Goal: Information Seeking & Learning: Find specific fact

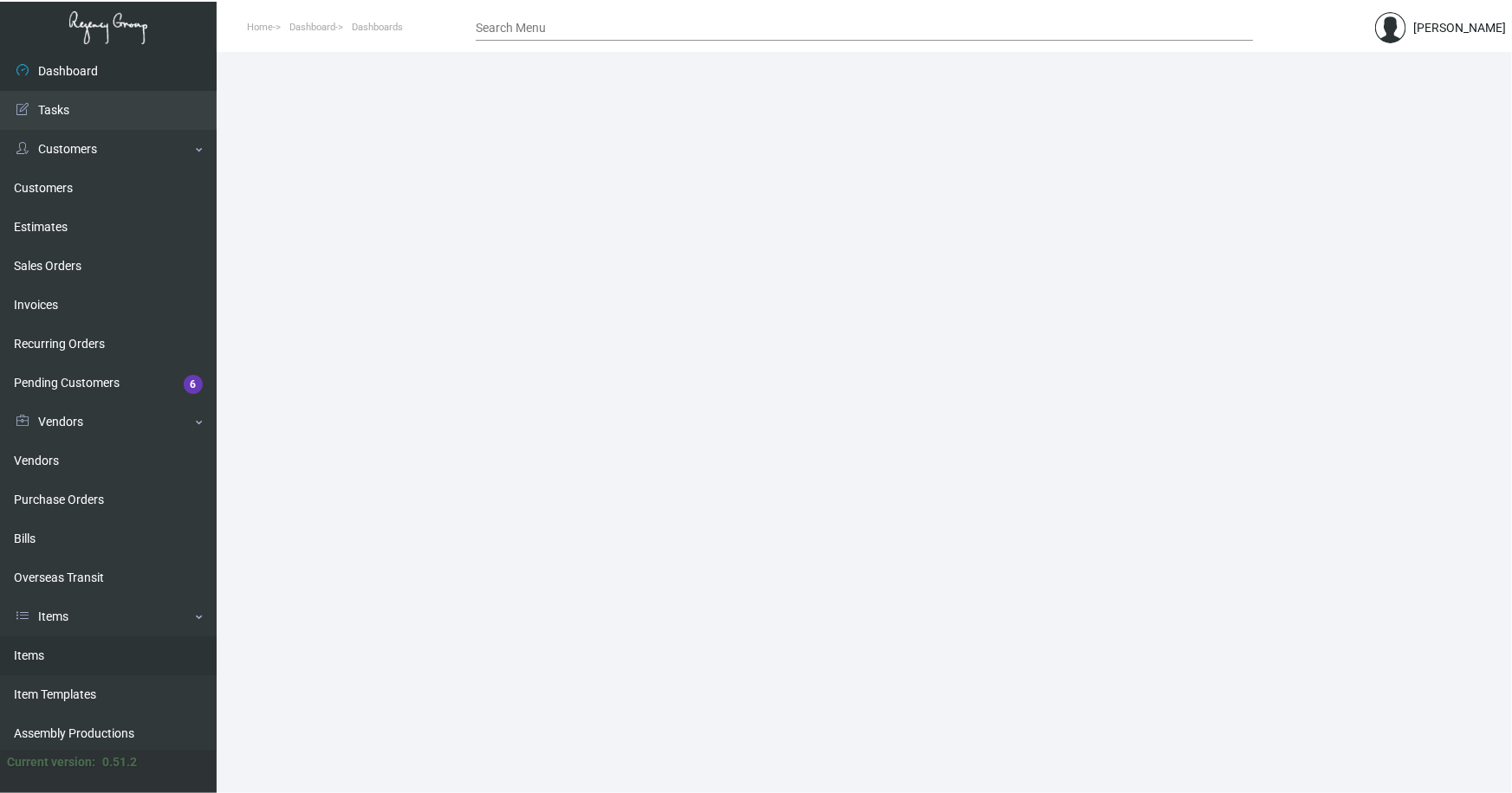
click at [26, 647] on link "Items" at bounding box center [108, 656] width 217 height 39
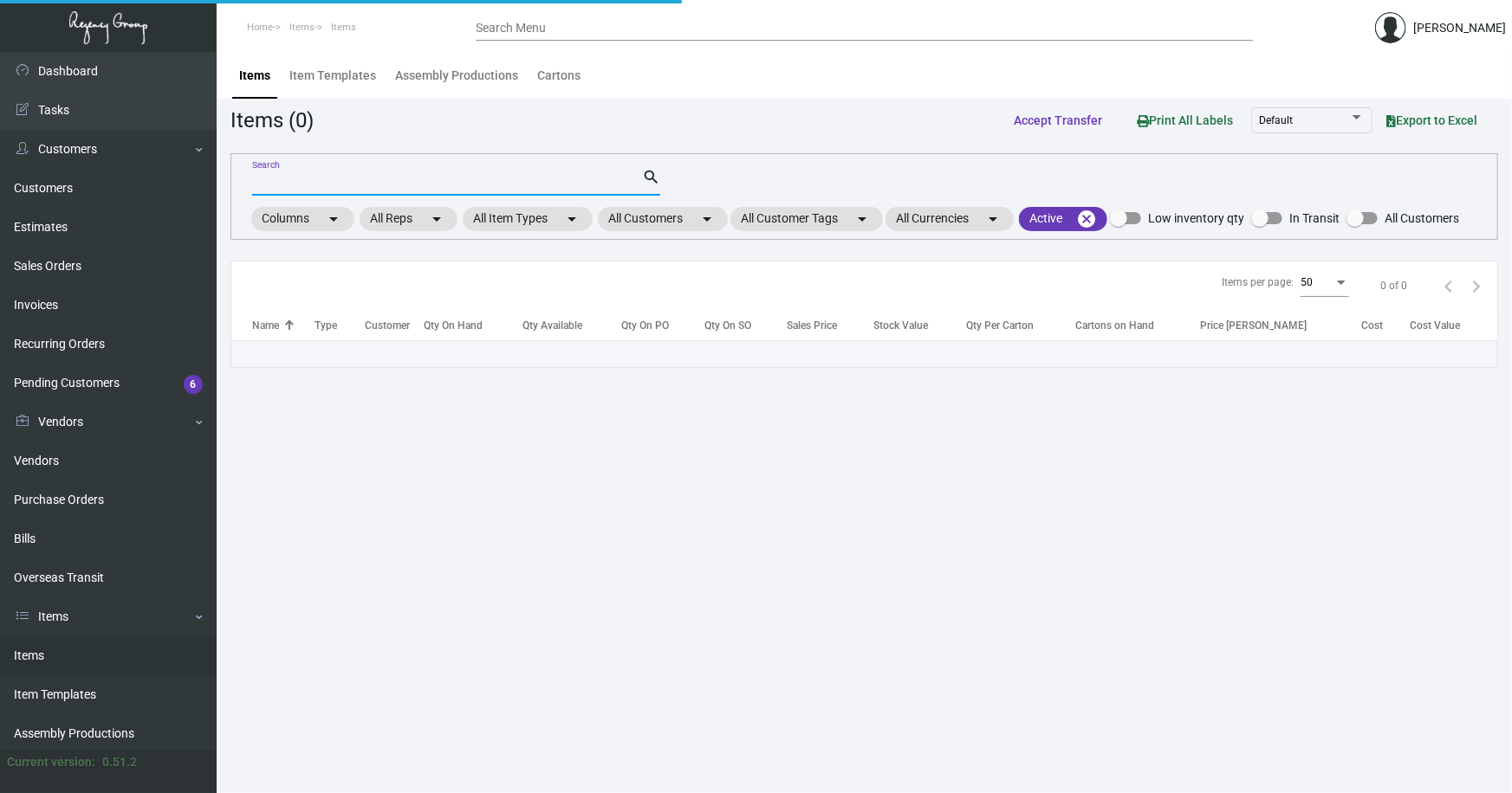
click at [364, 182] on input "Search" at bounding box center [447, 183] width 390 height 14
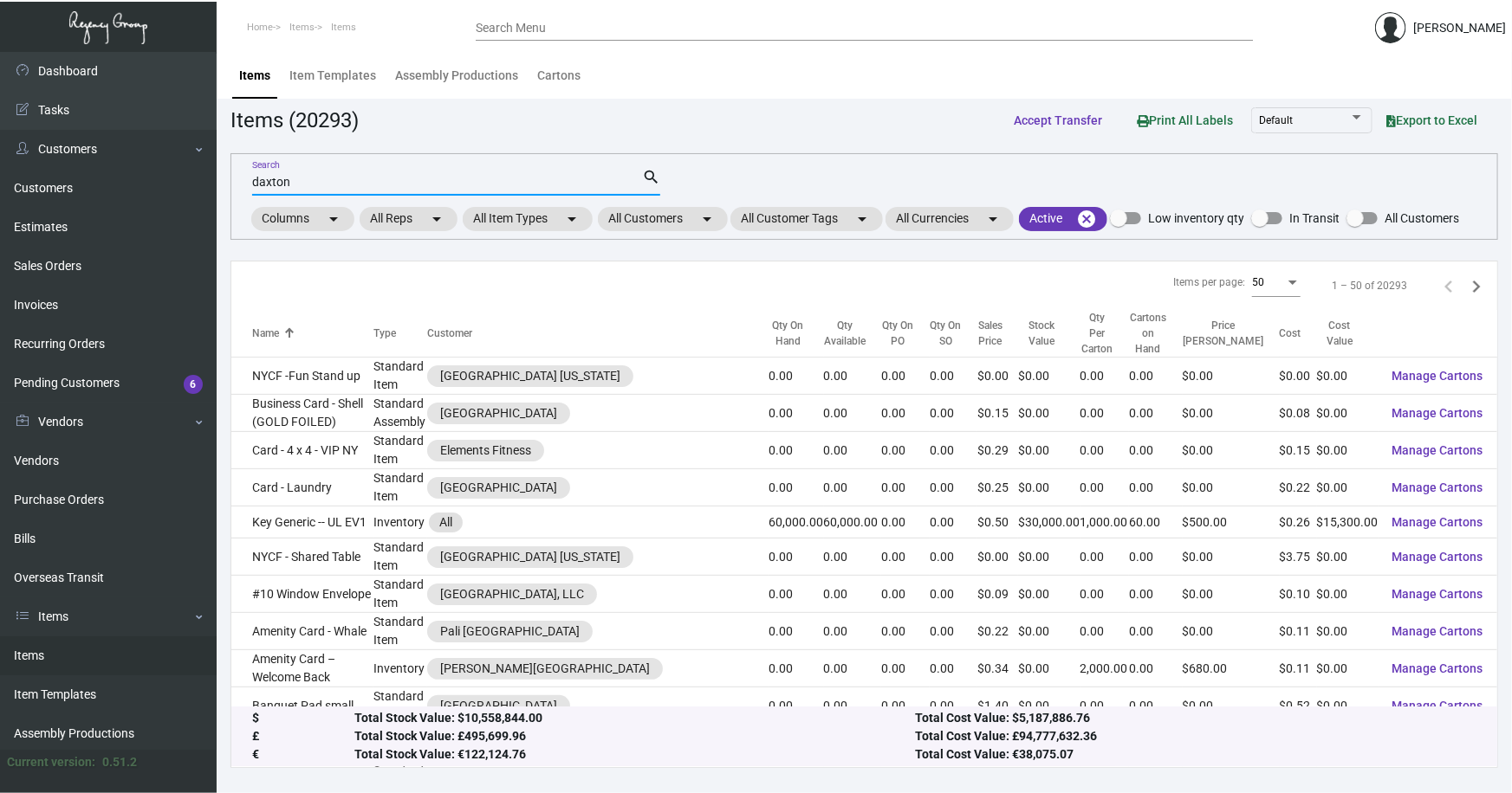
type input "daxton"
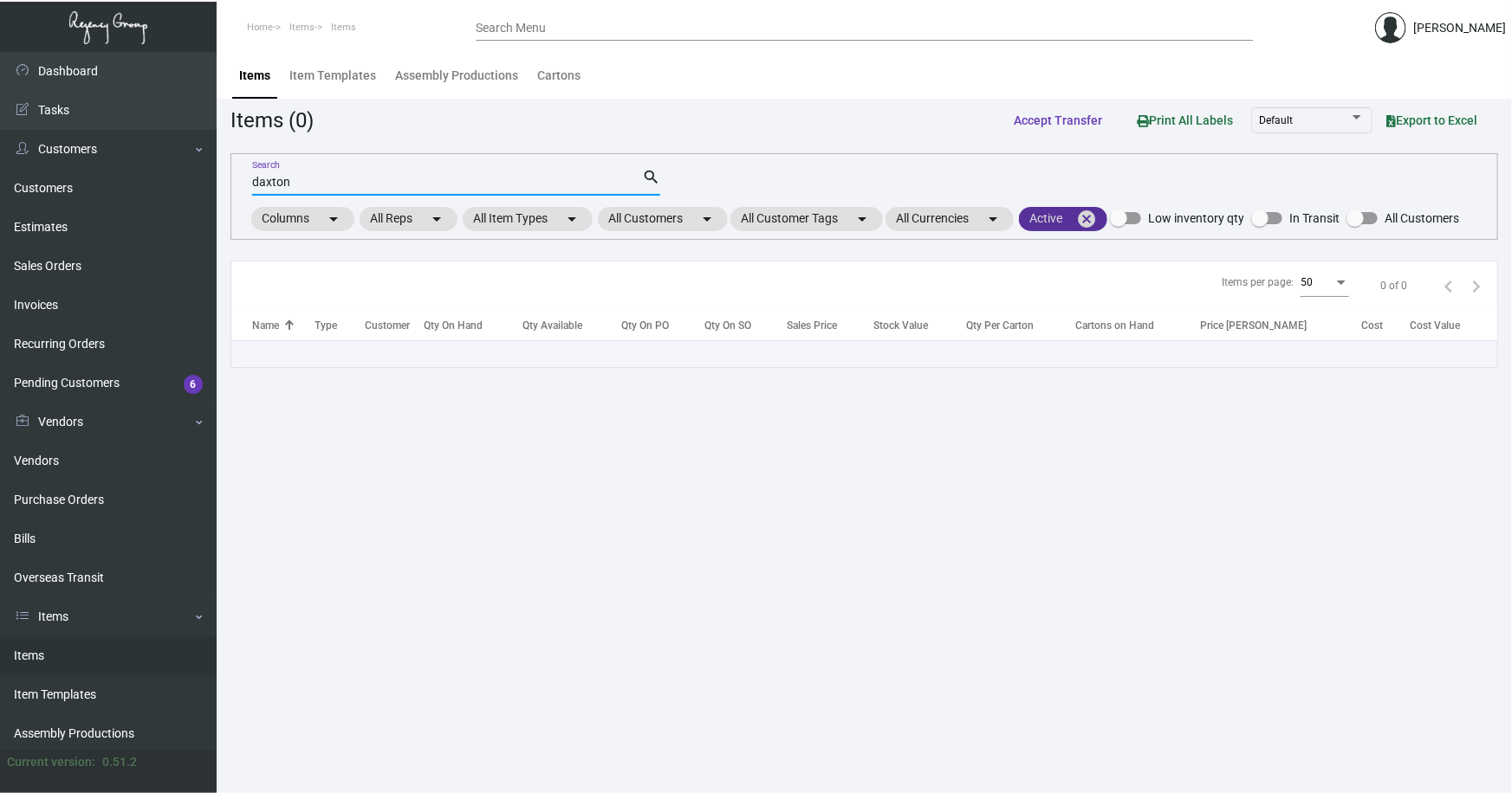
click at [1091, 216] on mat-icon "cancel" at bounding box center [1087, 219] width 21 height 21
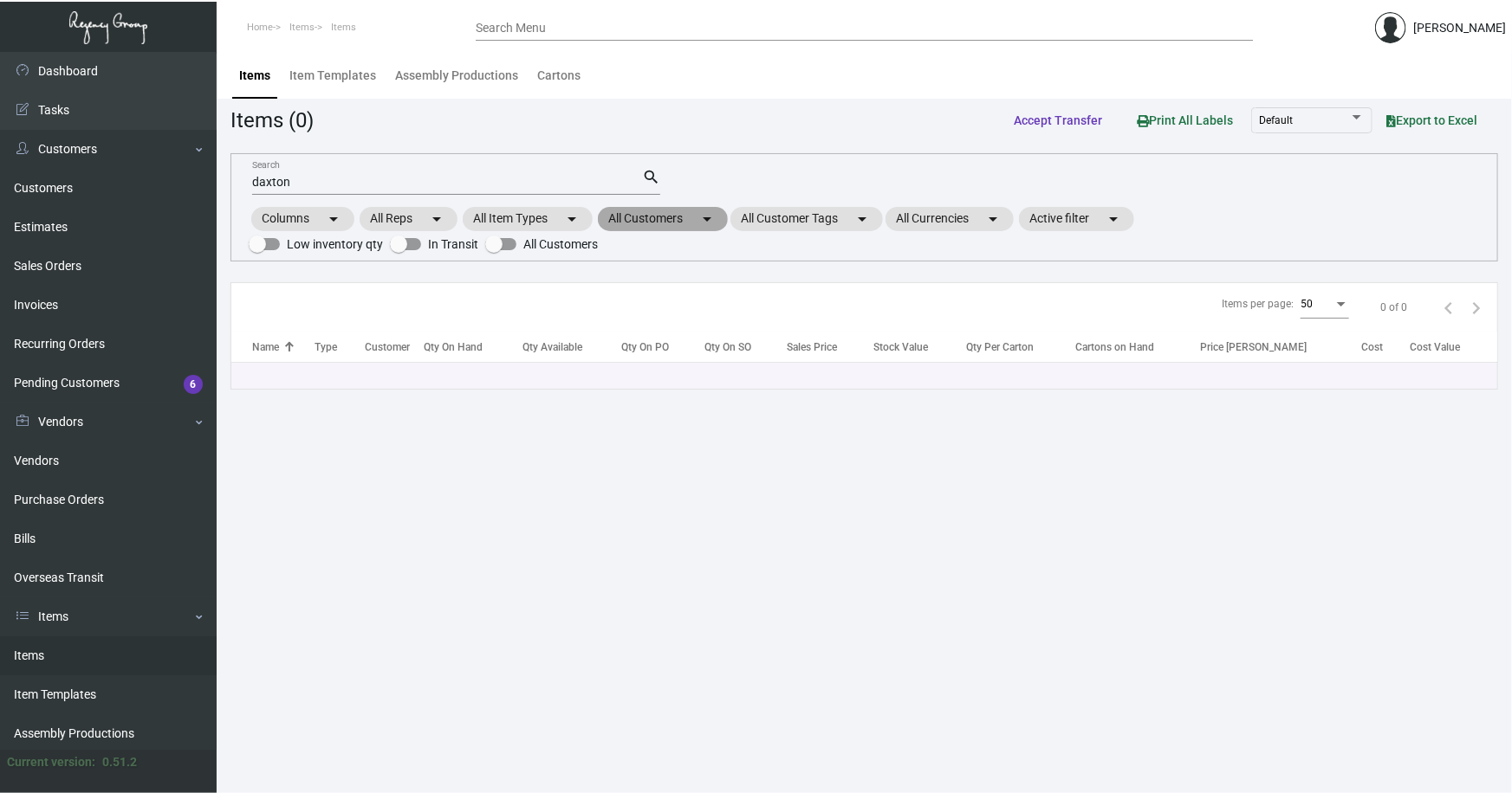
click at [618, 213] on mat-chip "All Customers arrow_drop_down" at bounding box center [662, 219] width 130 height 24
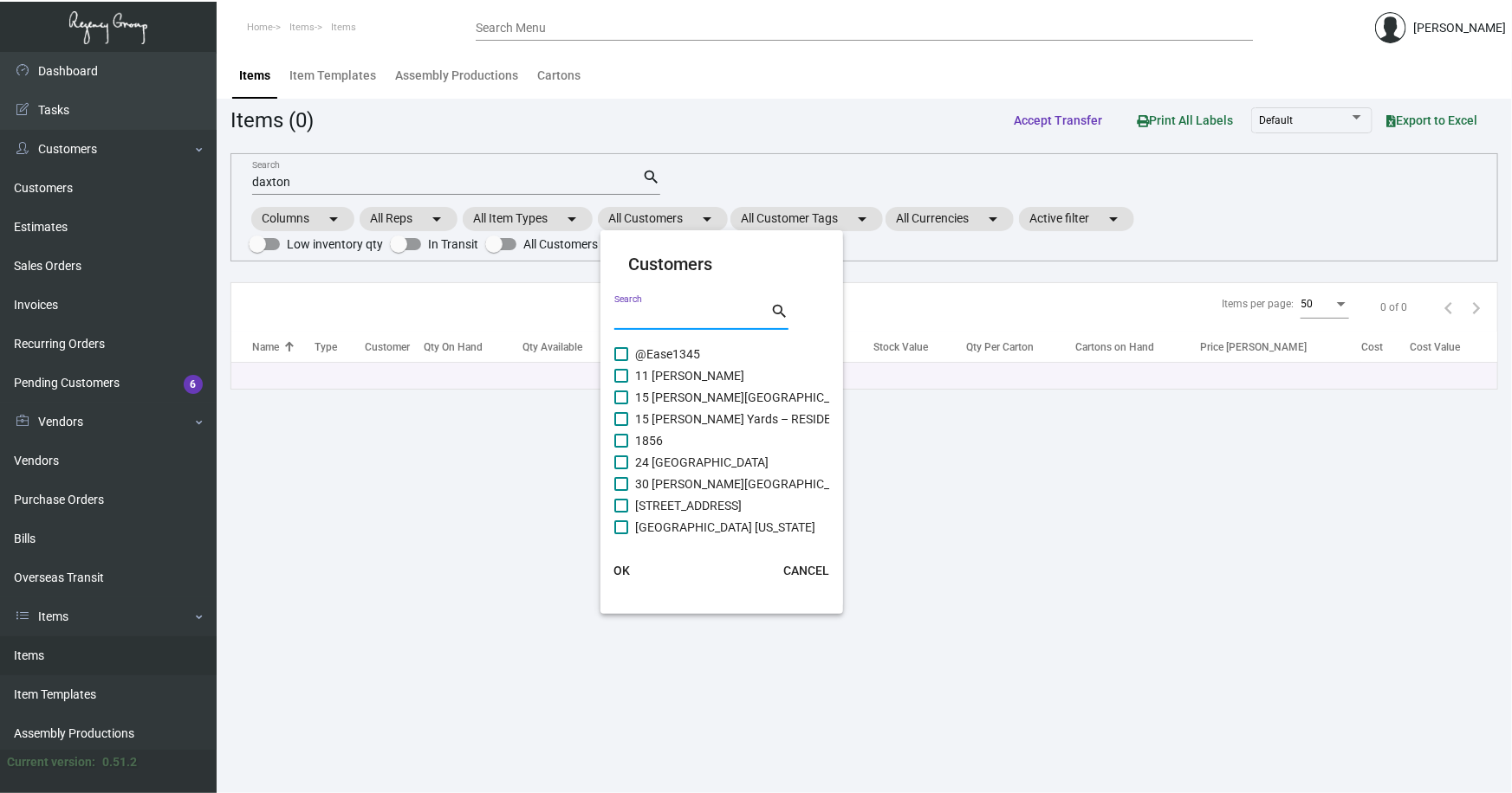
click at [659, 312] on input "Search" at bounding box center [692, 317] width 156 height 14
type input "daxton"
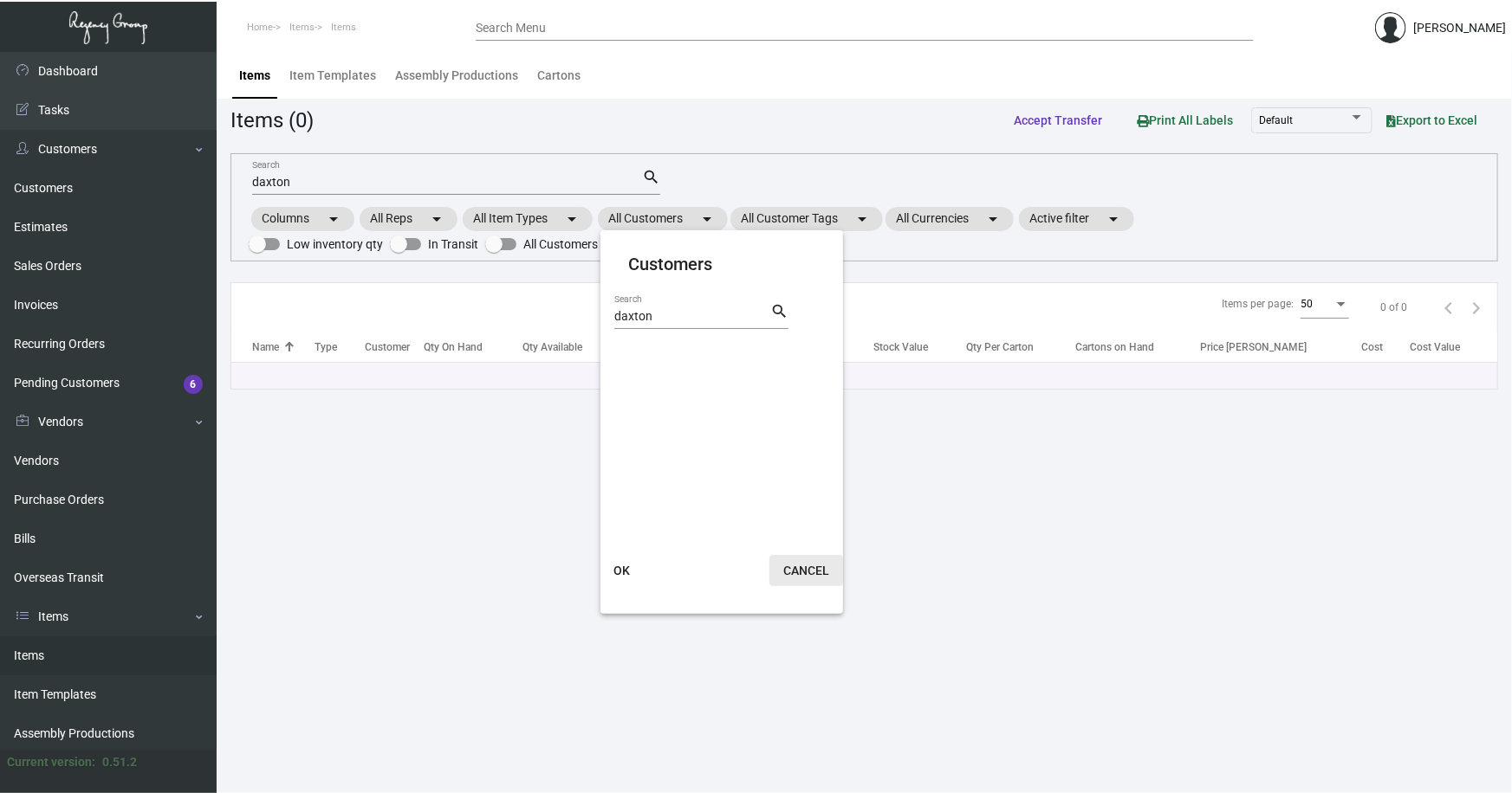
click at [814, 570] on span "CANCEL" at bounding box center [806, 570] width 46 height 14
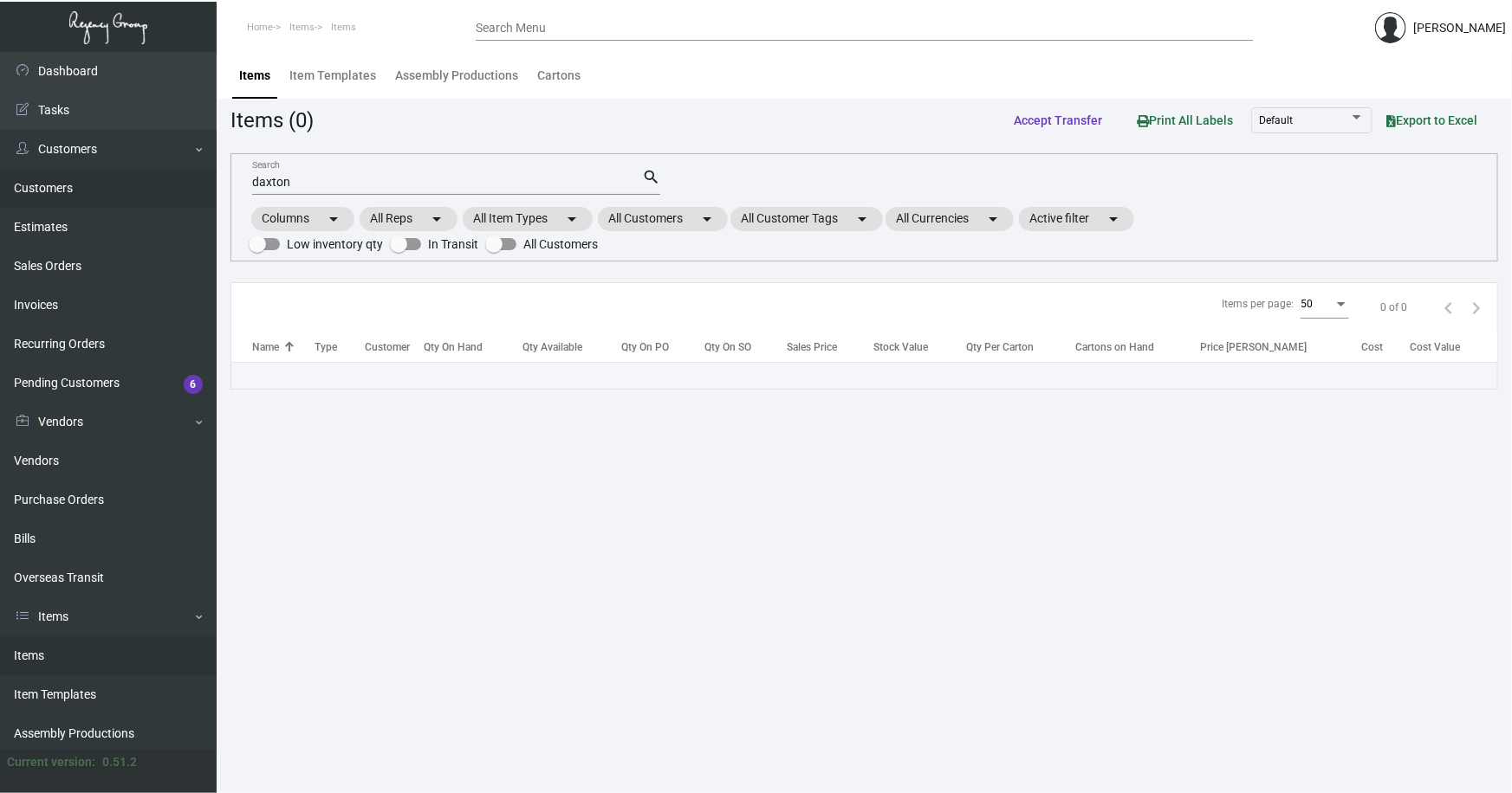
click at [39, 190] on link "Customers" at bounding box center [108, 188] width 217 height 39
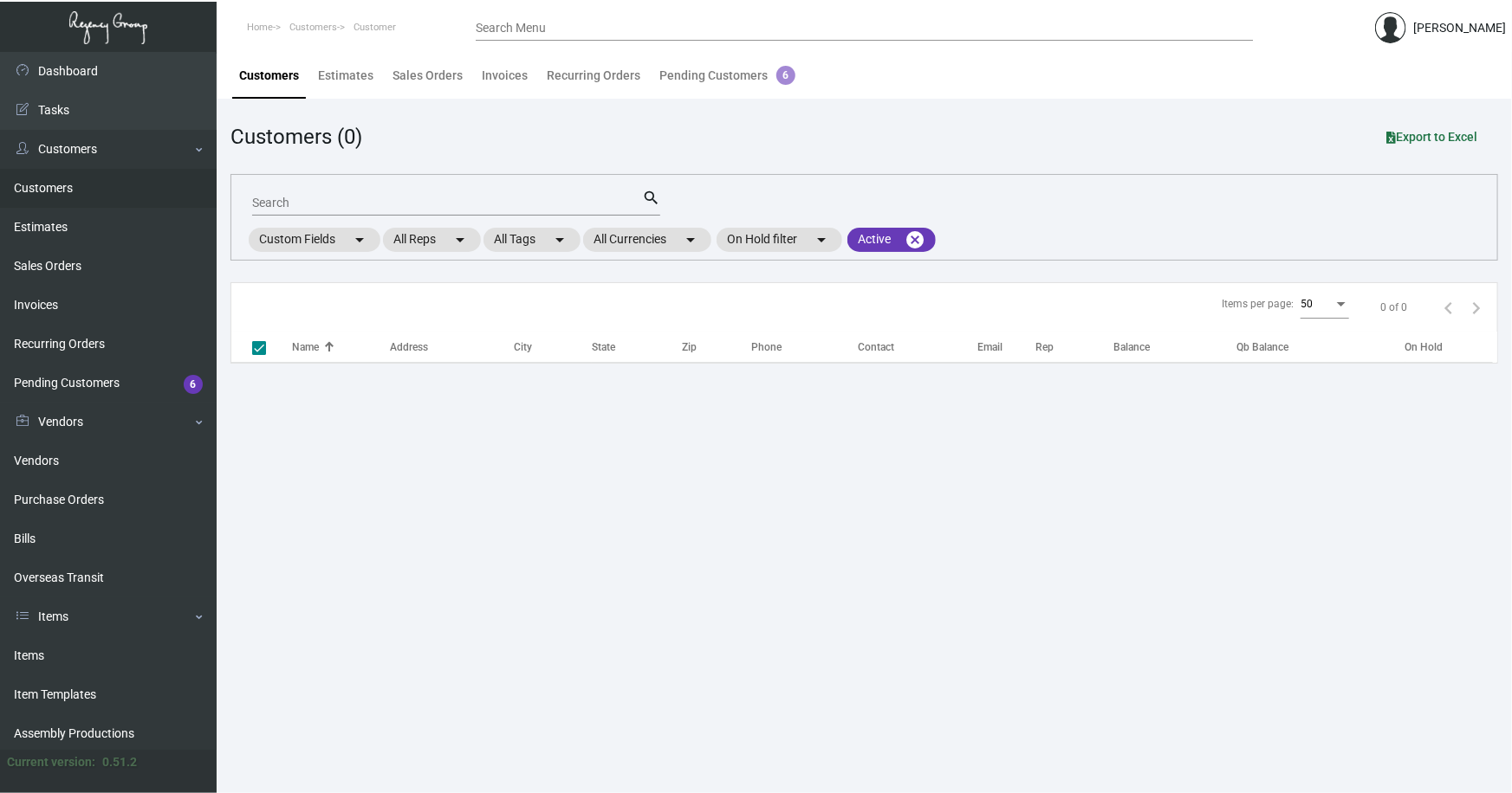
checkbox input "false"
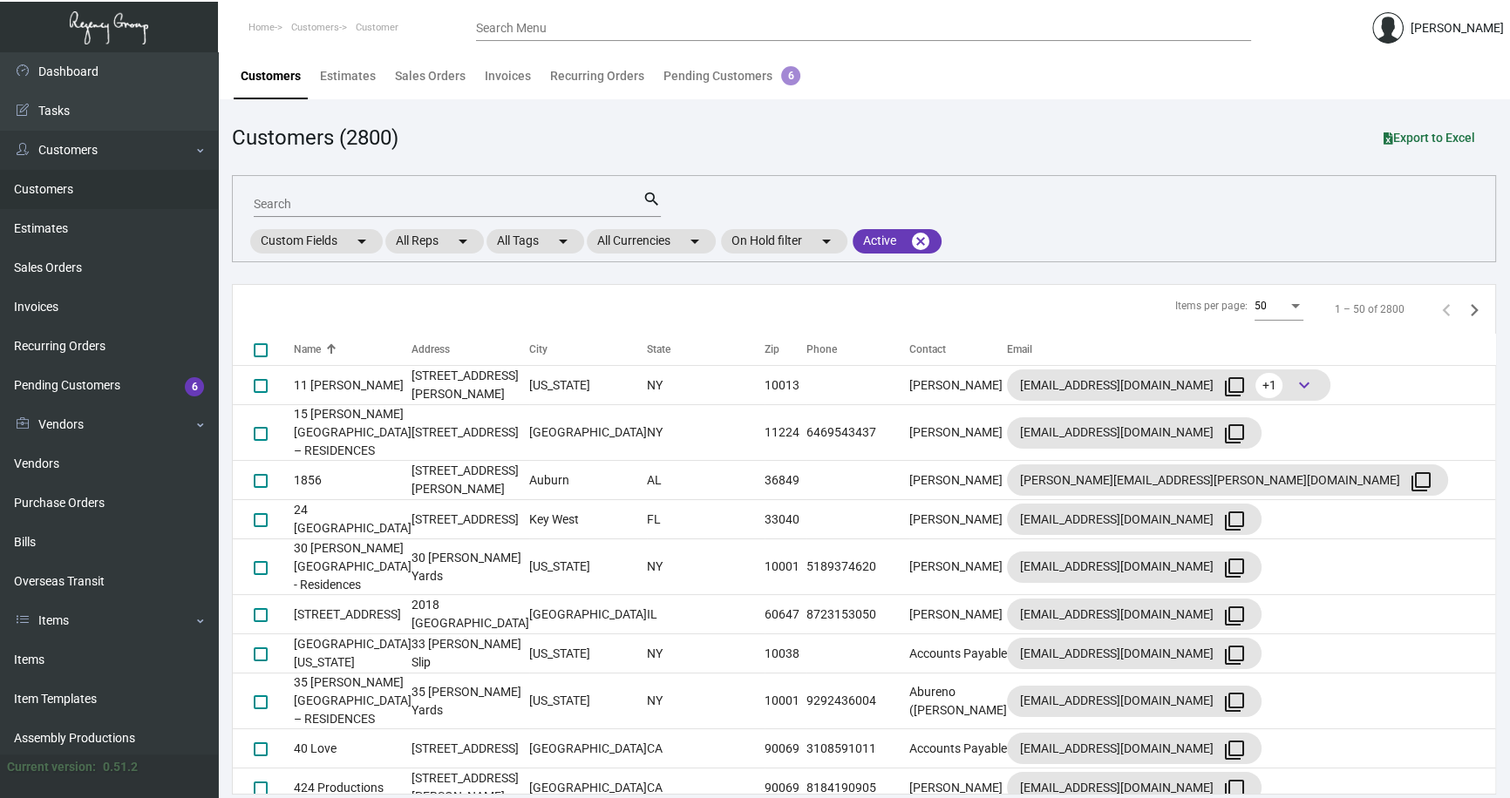
click at [373, 193] on div "Search" at bounding box center [448, 203] width 389 height 27
type input "daxto"
checkbox input "true"
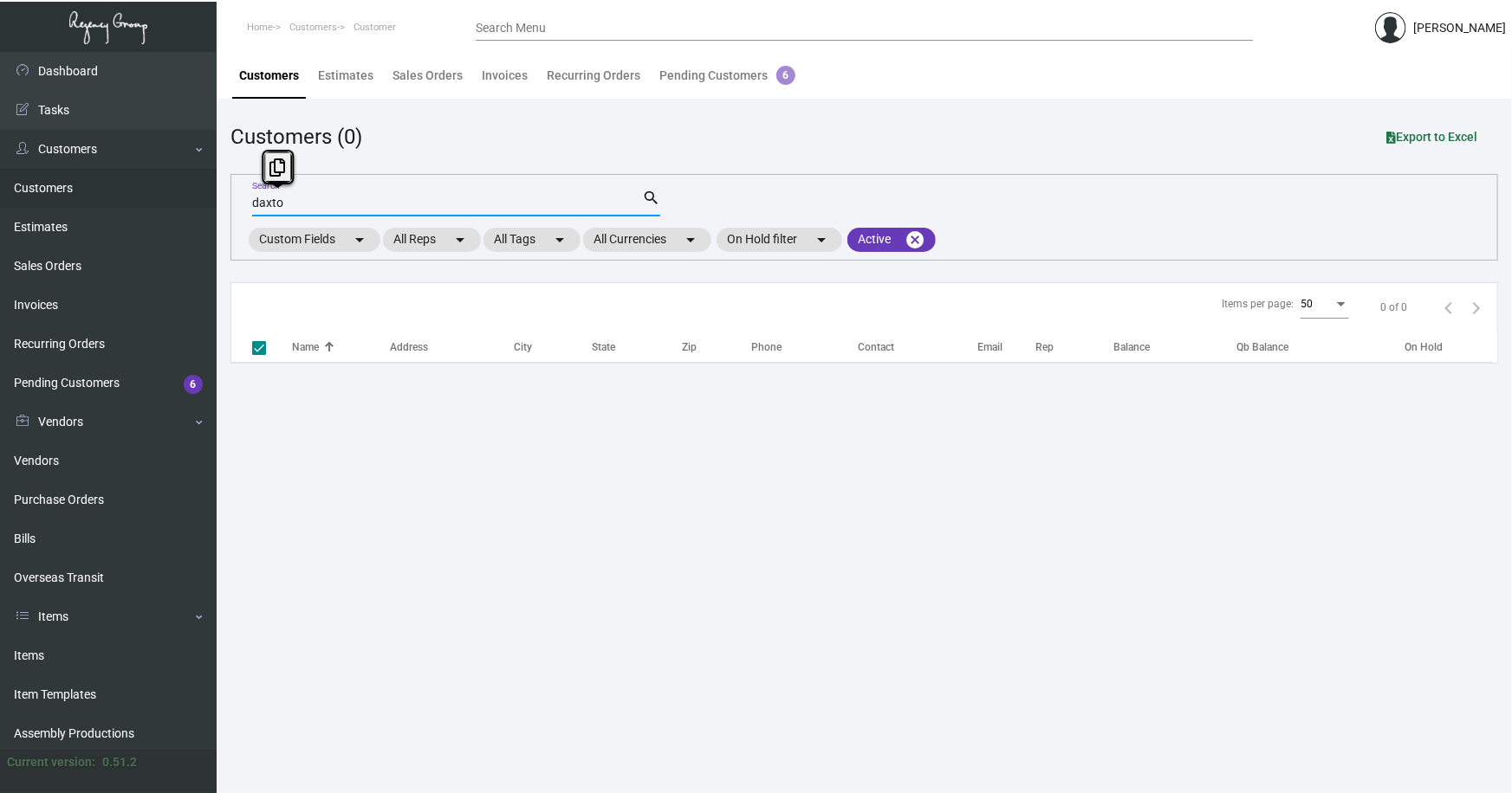
drag, startPoint x: 286, startPoint y: 199, endPoint x: 227, endPoint y: 202, distance: 59.1
click at [227, 203] on main "Customers Estimates Sales Orders Invoices Recurring Orders Pending Customers 6 …" at bounding box center [864, 422] width 1295 height 741
click at [346, 203] on input "daxto" at bounding box center [447, 204] width 390 height 14
click at [24, 652] on link "Items" at bounding box center [108, 656] width 217 height 39
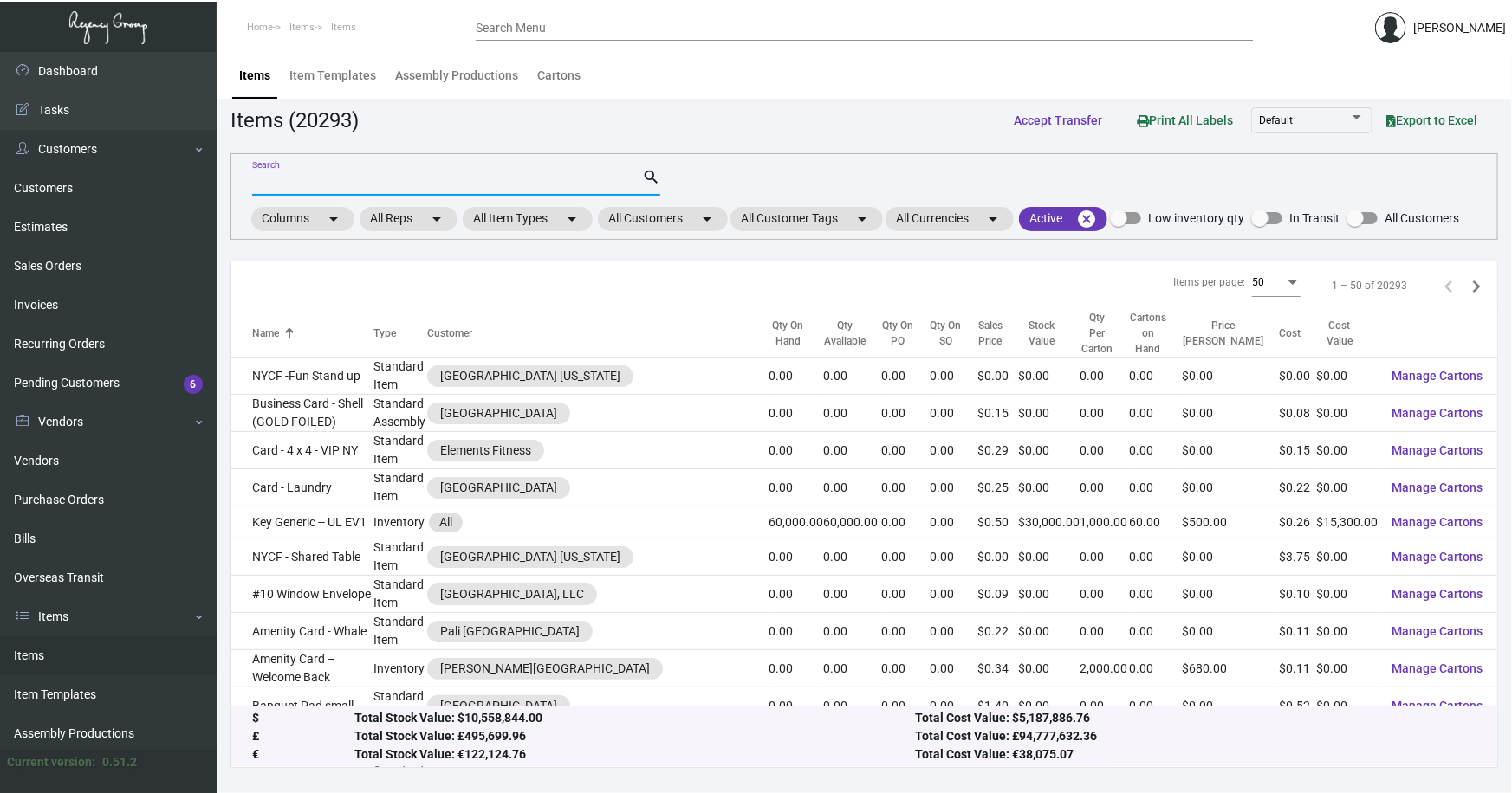
click at [307, 185] on input "Search" at bounding box center [447, 183] width 390 height 14
type input "[PERSON_NAME] coa"
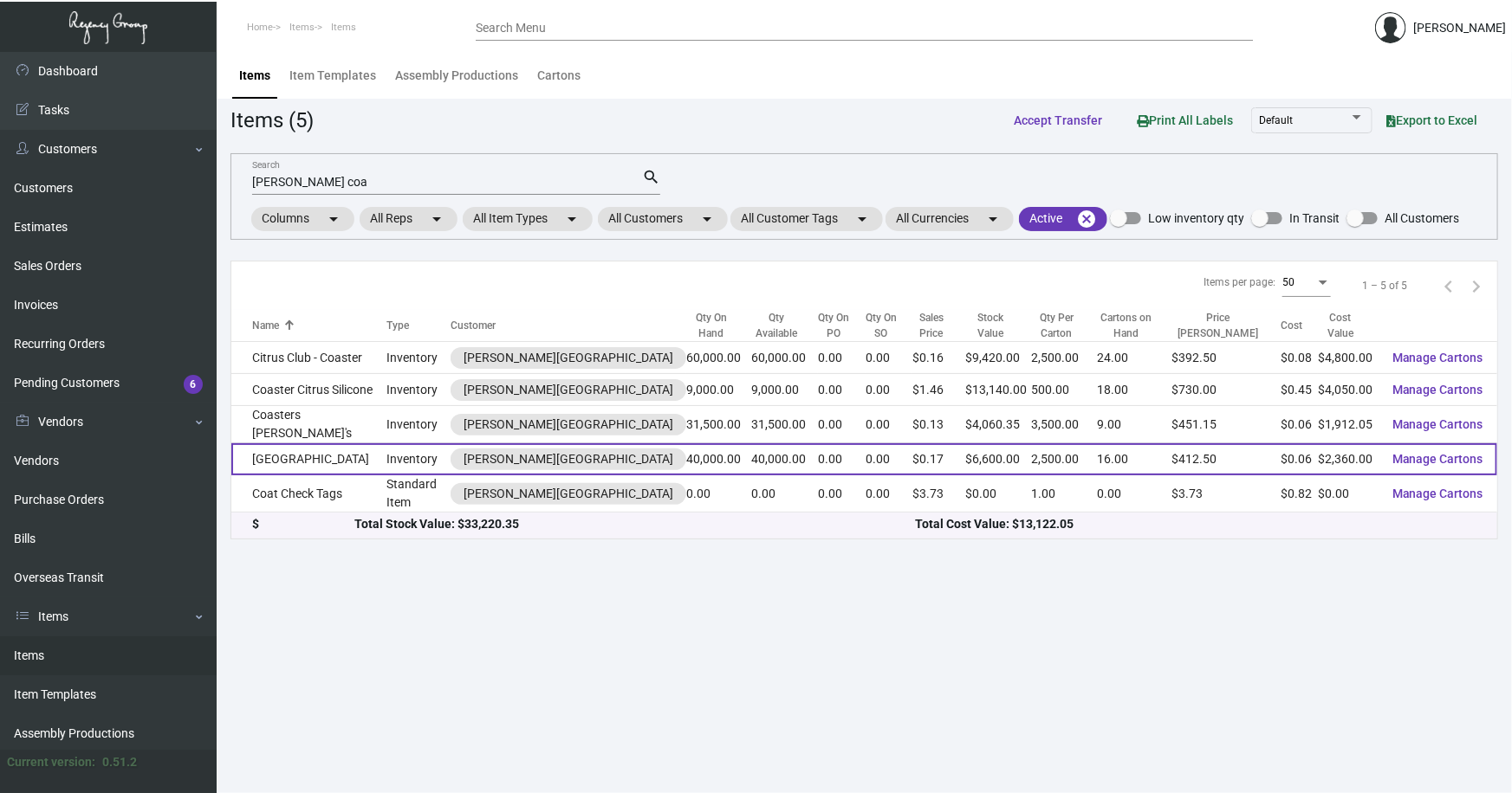
click at [362, 443] on td "[GEOGRAPHIC_DATA]" at bounding box center [309, 459] width 155 height 32
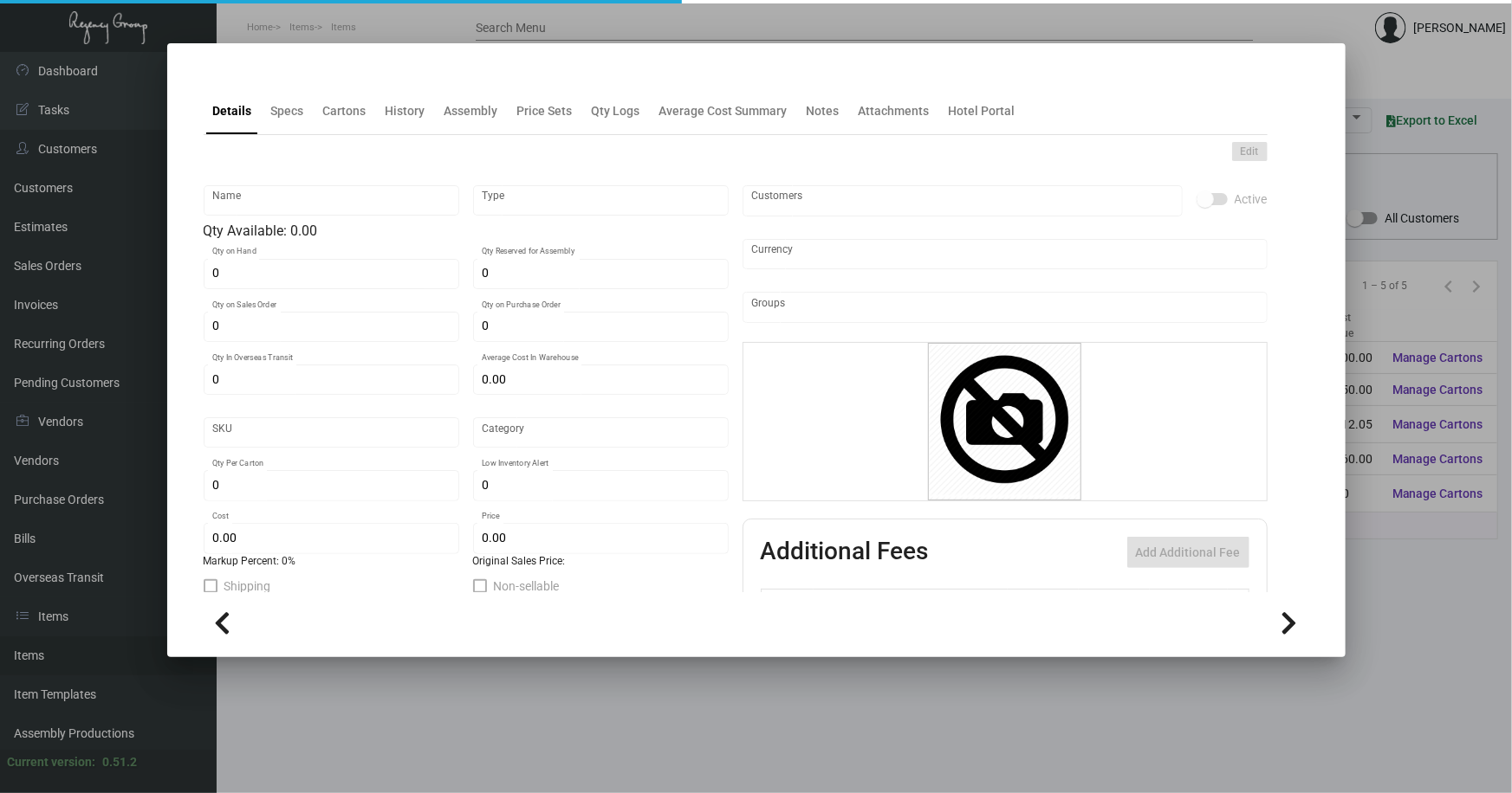
type input "[GEOGRAPHIC_DATA]"
type input "Inventory"
type input "40,000"
type input "$ 0.80"
type input "1038"
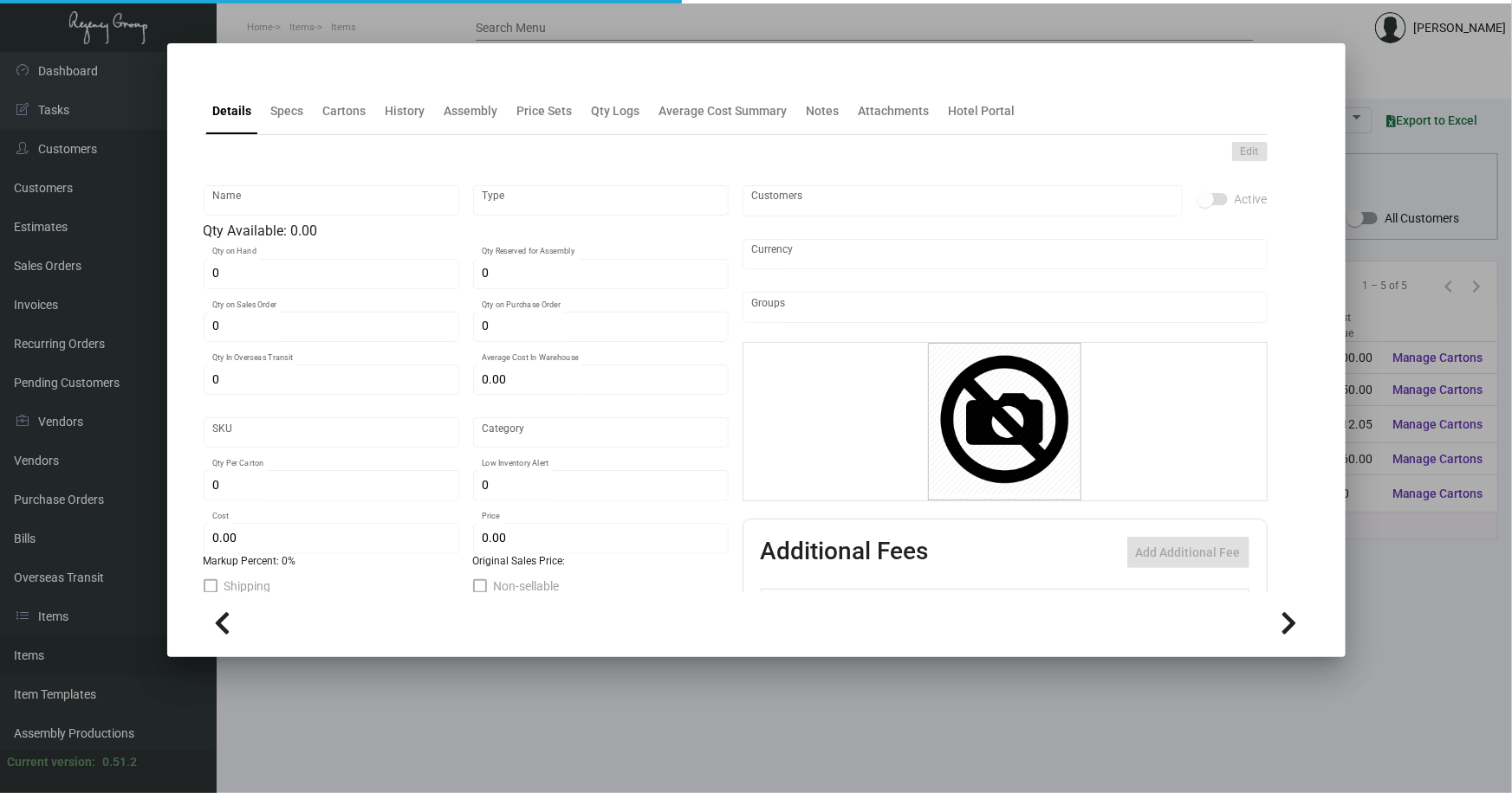
type input "Standard"
type input "2,500"
type input "5,000"
type input "$ 0.059"
type input "$ 0.165"
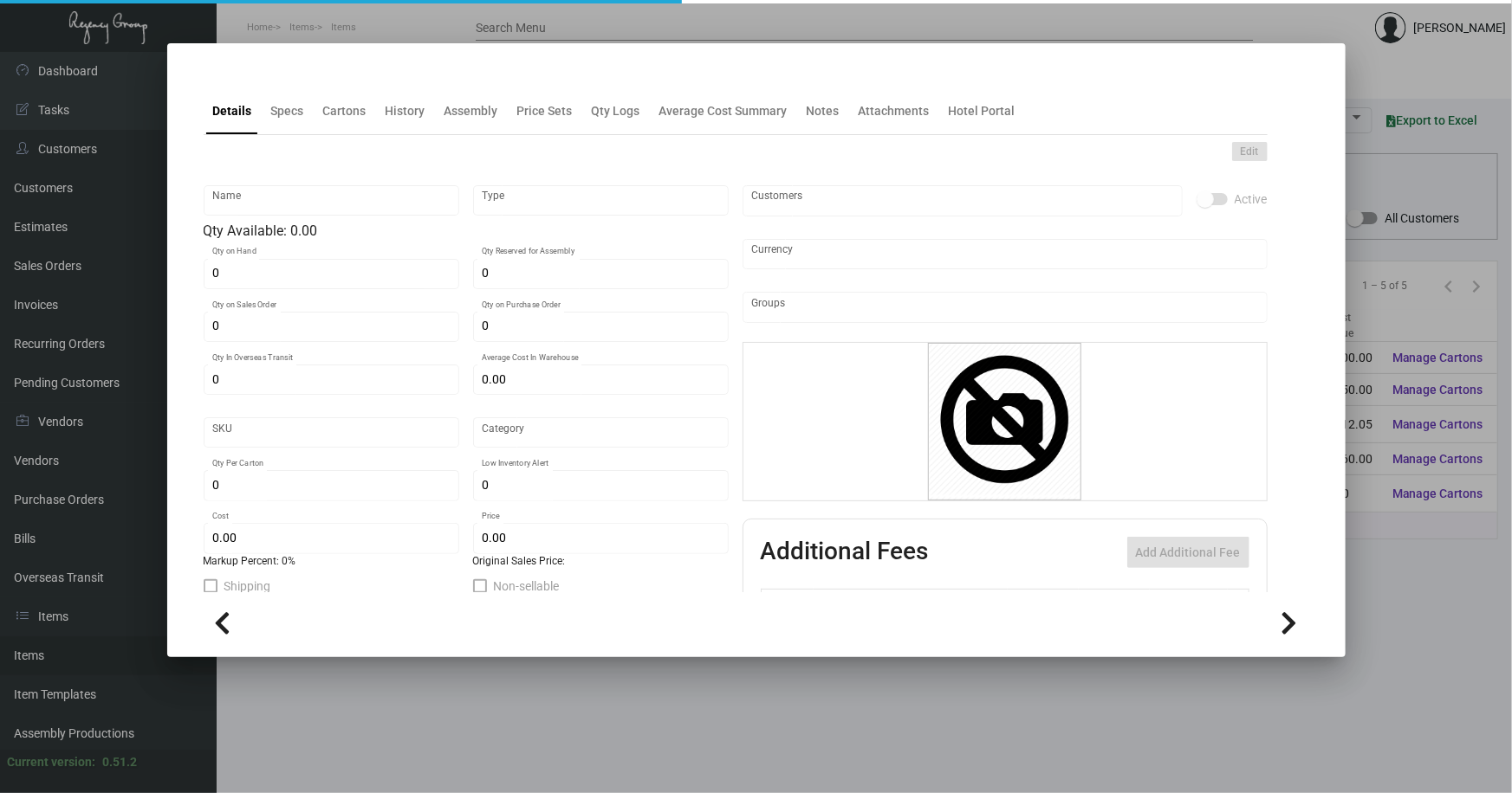
type textarea "Coasters Hotel: Size 4” circle, 80 pt. pulp board material, printing 1 color 2 …"
checkbox input "true"
type input "United States Dollar $"
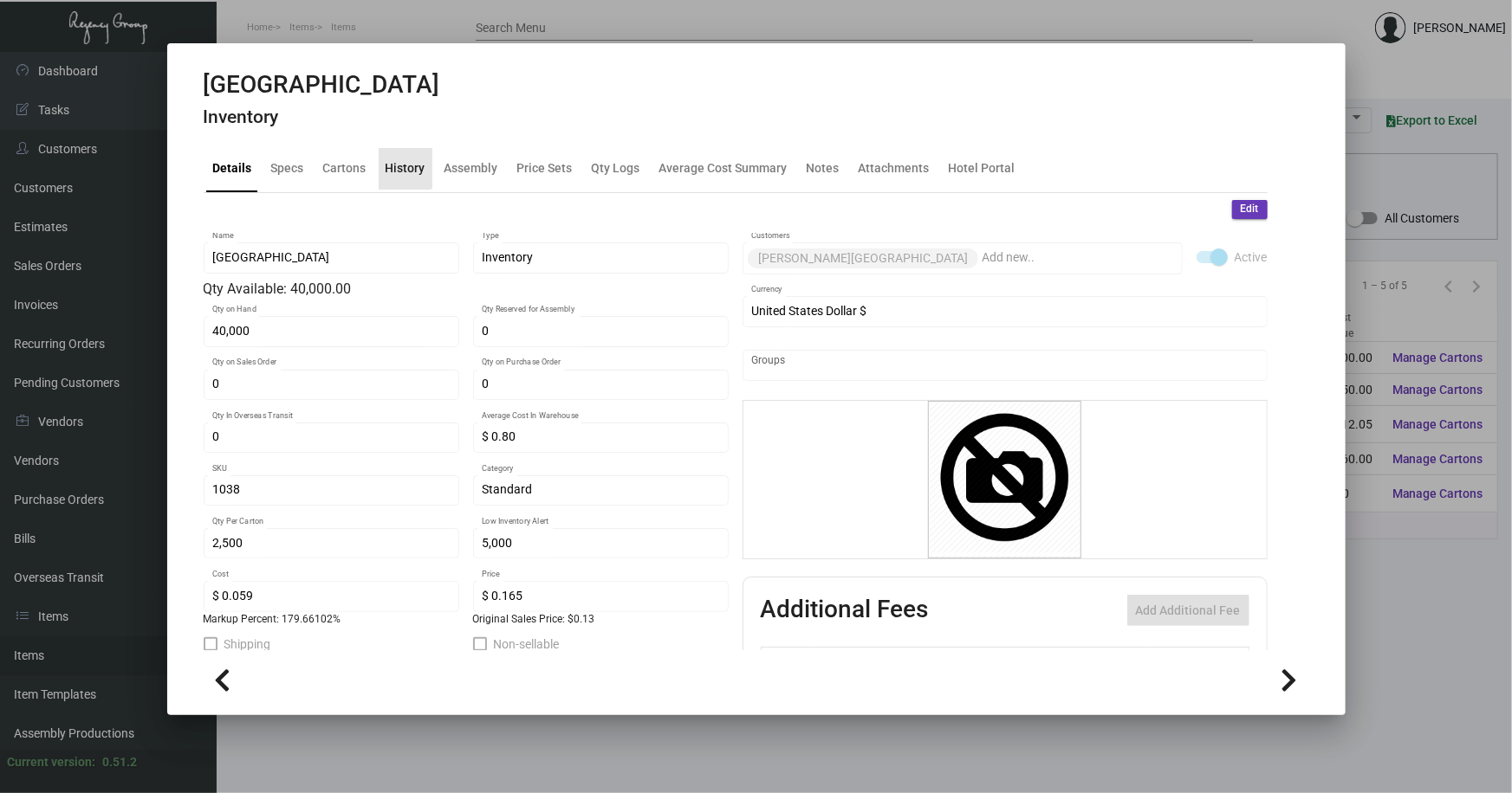
click at [395, 159] on div "History" at bounding box center [406, 168] width 40 height 18
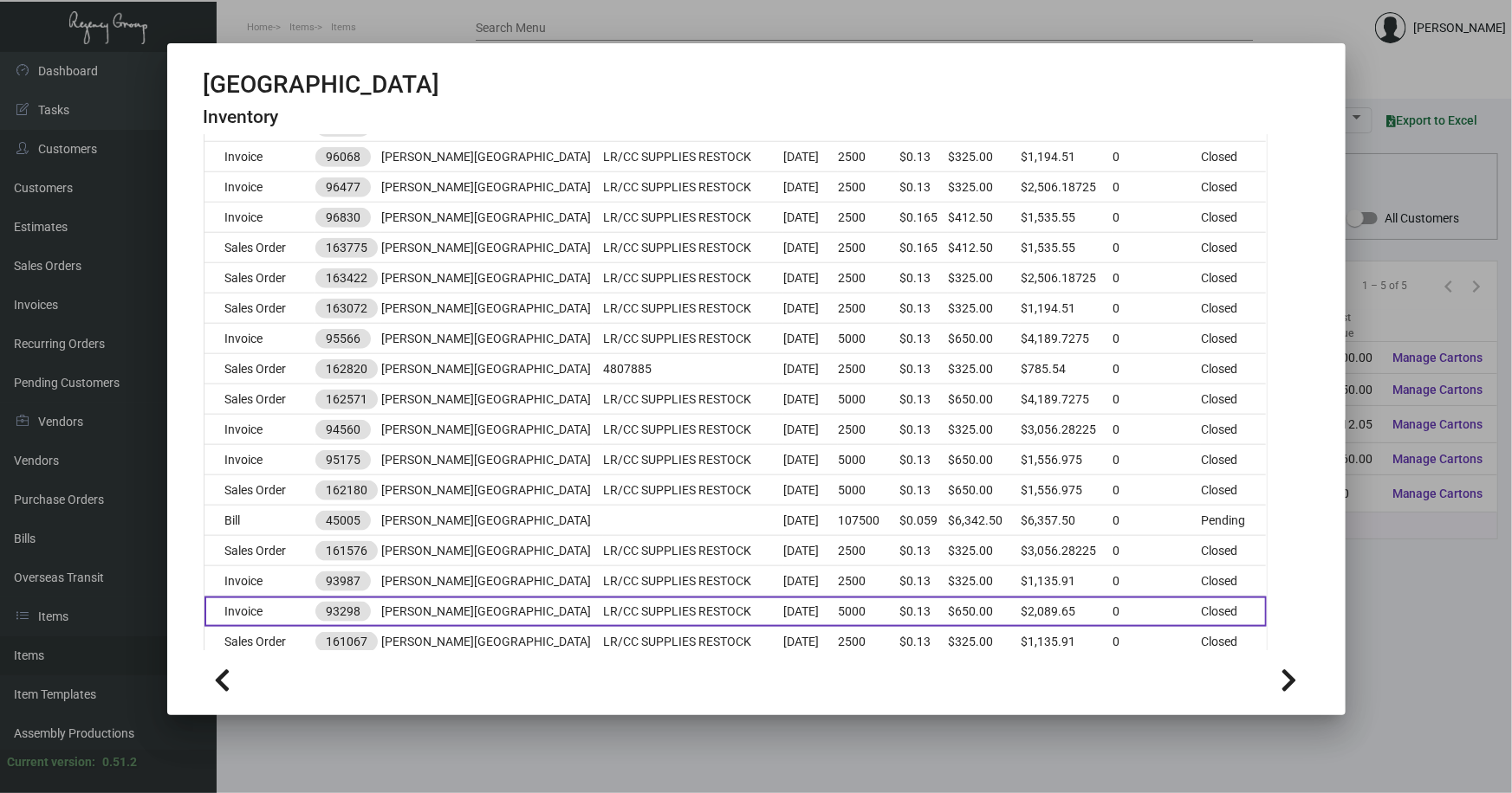
scroll to position [944, 0]
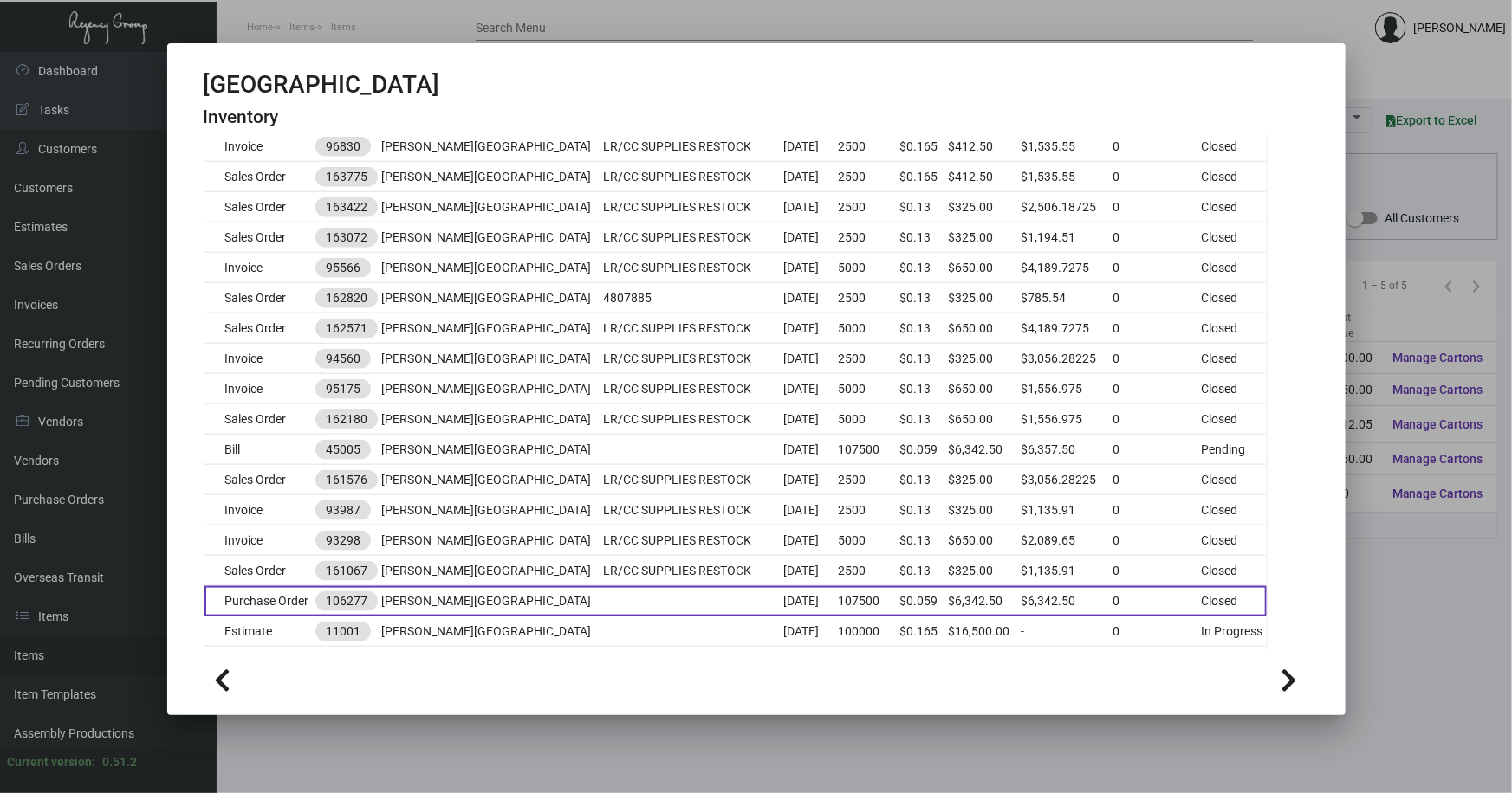
click at [476, 599] on td "[PERSON_NAME][GEOGRAPHIC_DATA]" at bounding box center [492, 601] width 222 height 31
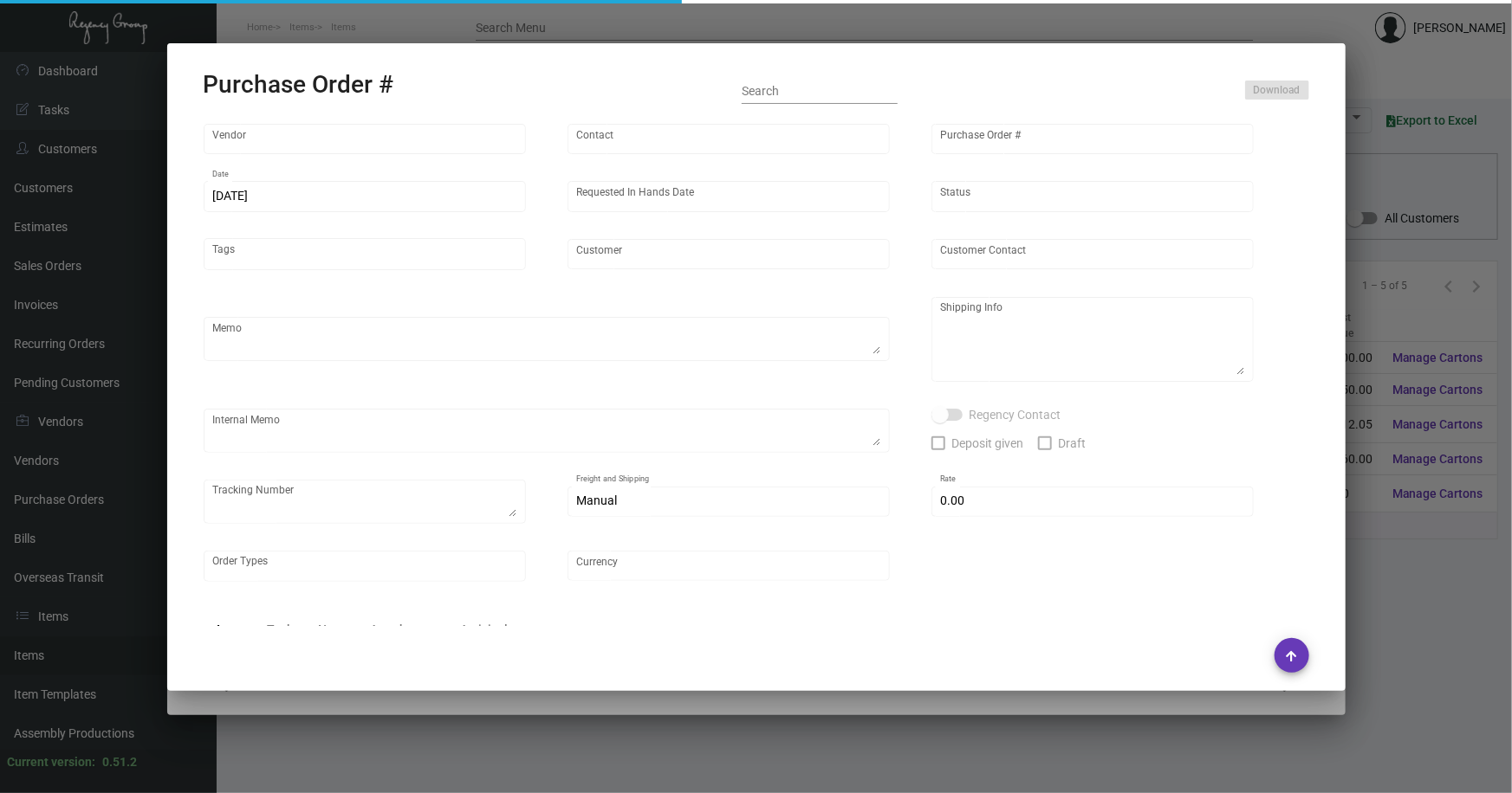
type input "Admatch Corporation"
type input "Order Entry"
type input "106277"
type input "[DATE]"
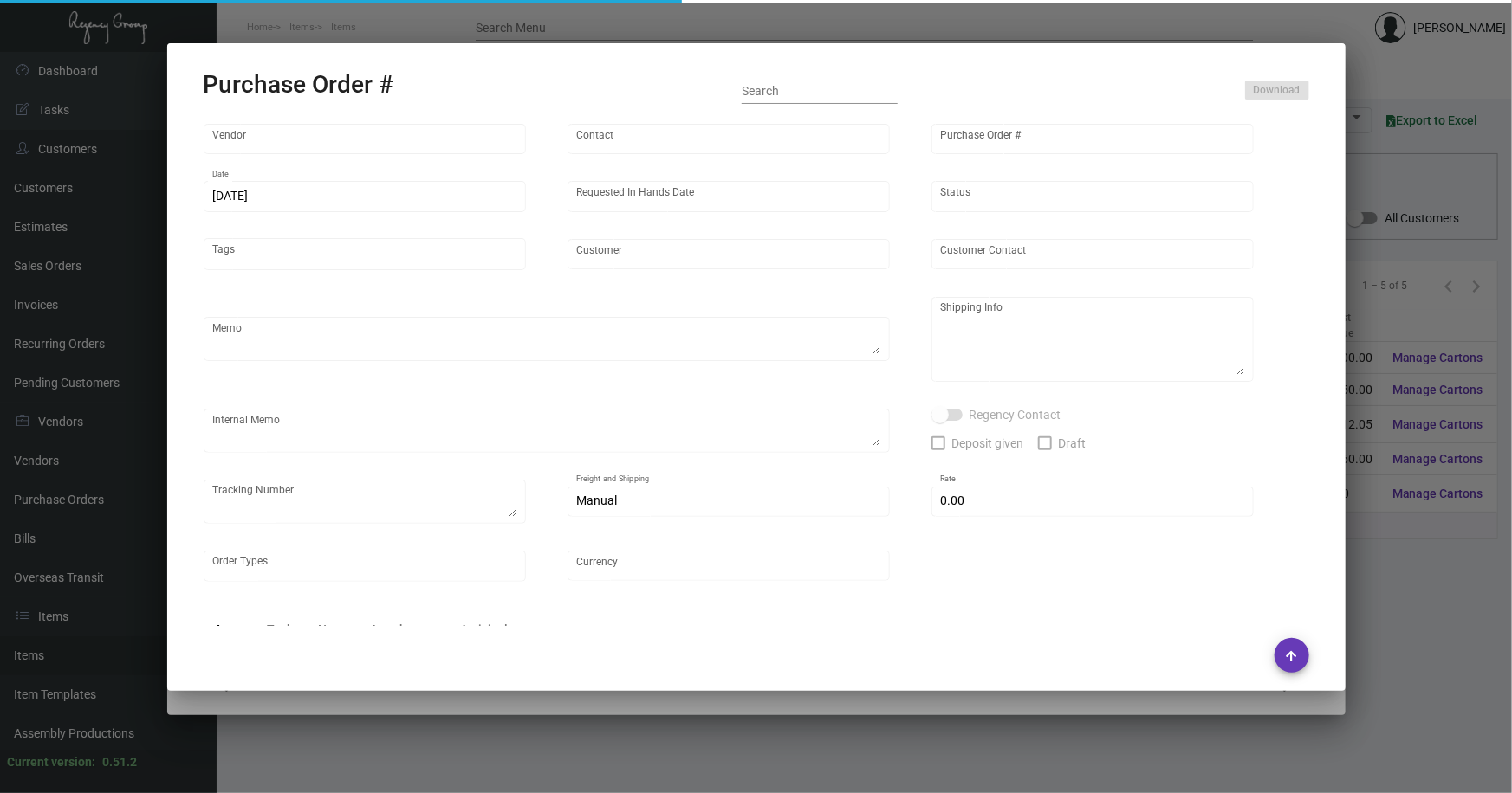
type input "[PERSON_NAME][GEOGRAPHIC_DATA]"
type textarea "Special price per [PERSON_NAME] 7/9. Repeat Previous PO 100015. When ready to s…"
type textarea "Regency Group NJ - [PERSON_NAME] [STREET_ADDRESS]"
type textarea "7/23 - 2 pallets, FAST FREIGHT/ABF - 116259 - PO'S 106277 106278 TOGETHER IN TH…"
checkbox input "true"
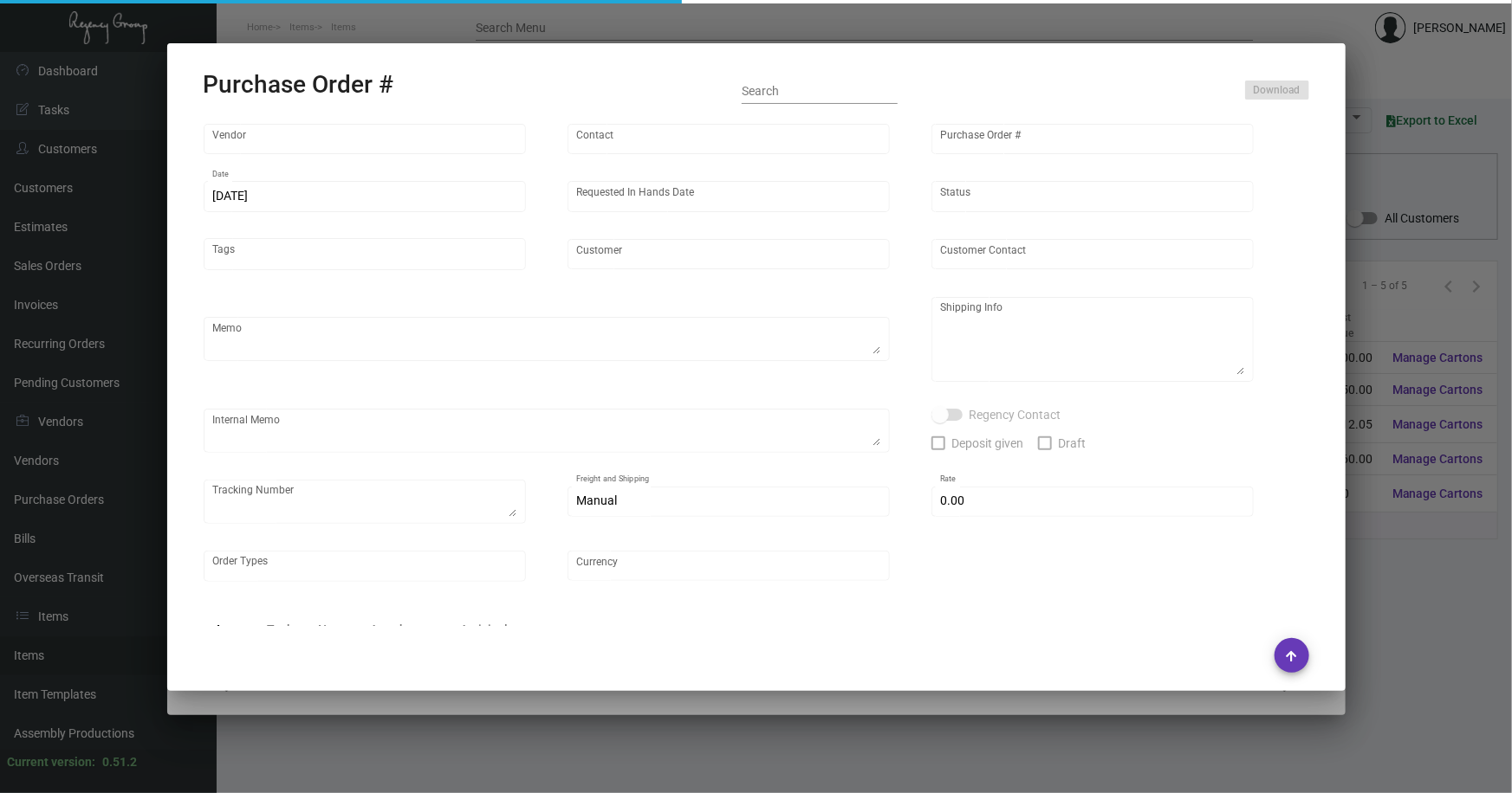
type input "$ 0.00"
type input "United States Dollar $"
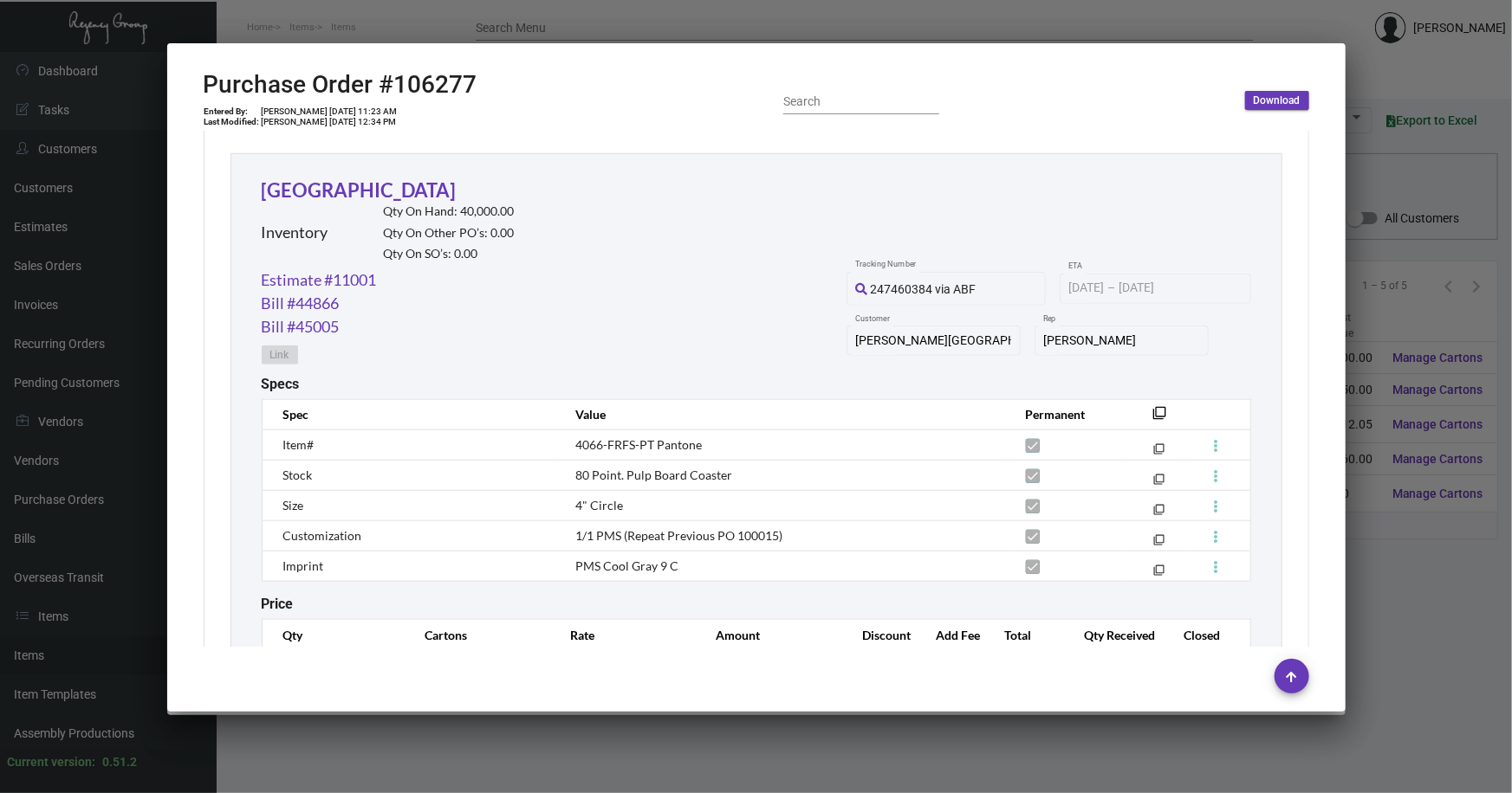
scroll to position [867, 0]
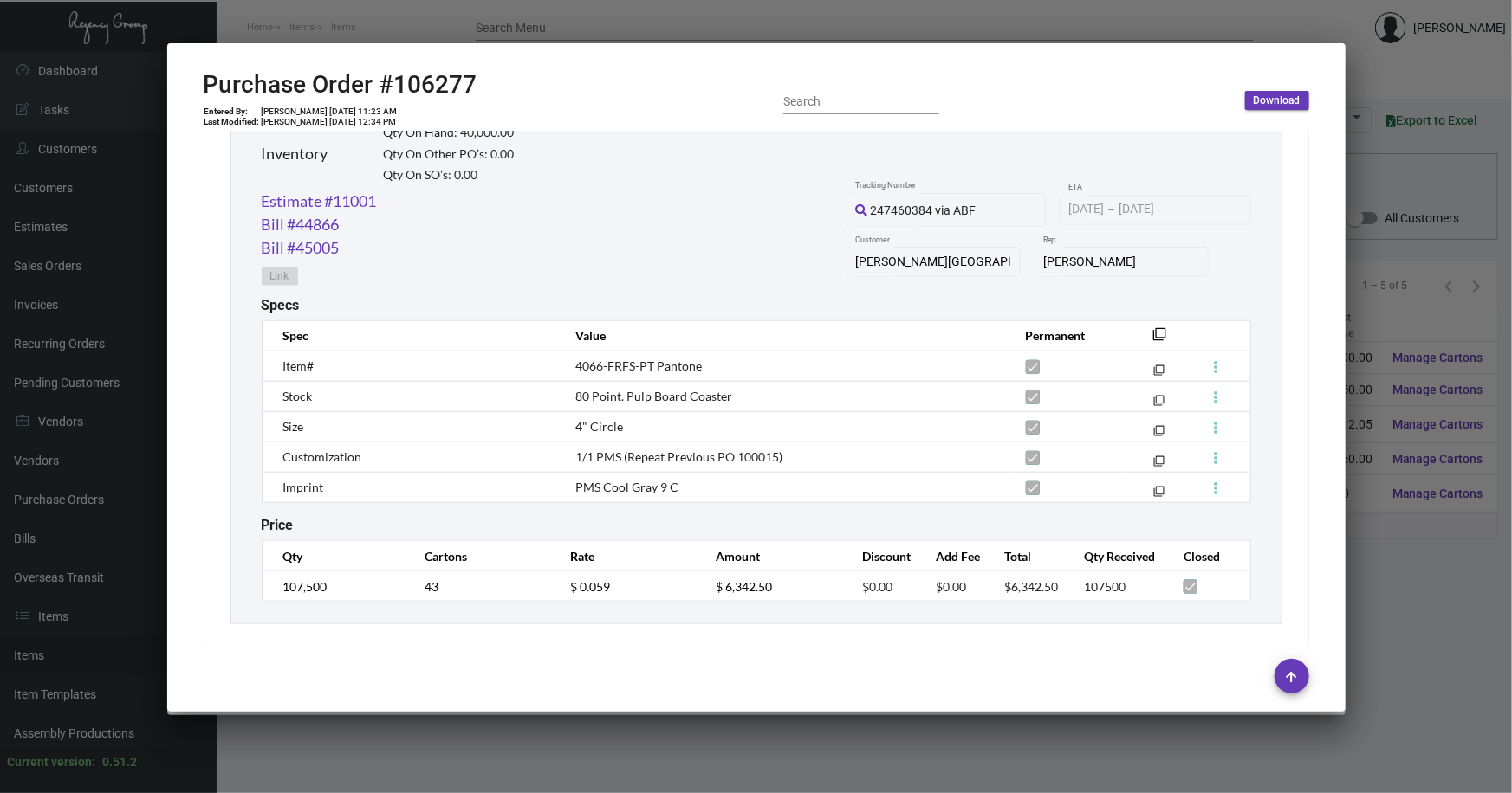
drag, startPoint x: 1376, startPoint y: 544, endPoint x: 1341, endPoint y: 525, distance: 39.8
click at [1375, 540] on div at bounding box center [756, 396] width 1512 height 793
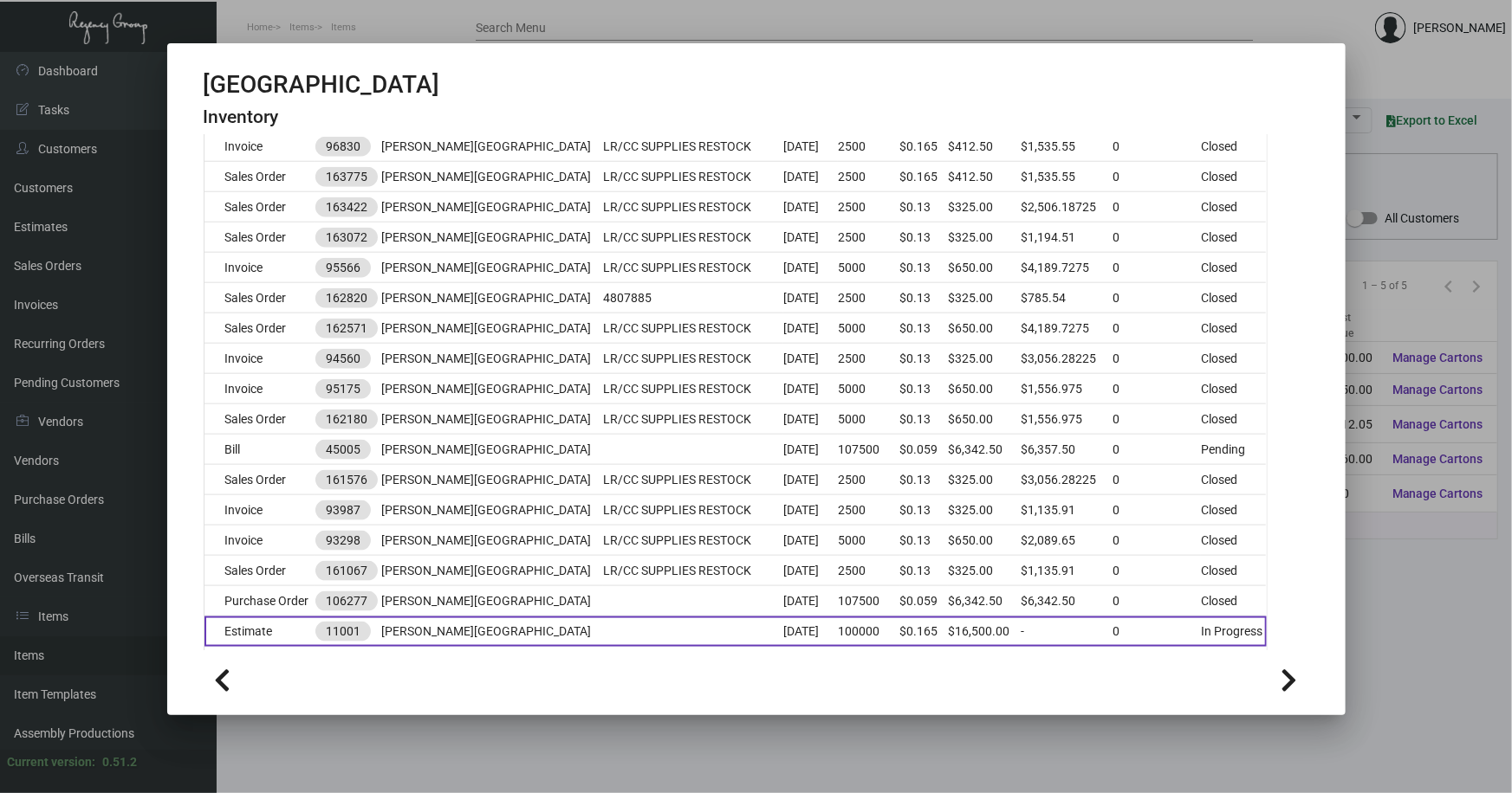
drag, startPoint x: 485, startPoint y: 728, endPoint x: 483, endPoint y: 628, distance: 100.0
click at [486, 723] on div at bounding box center [756, 396] width 1512 height 793
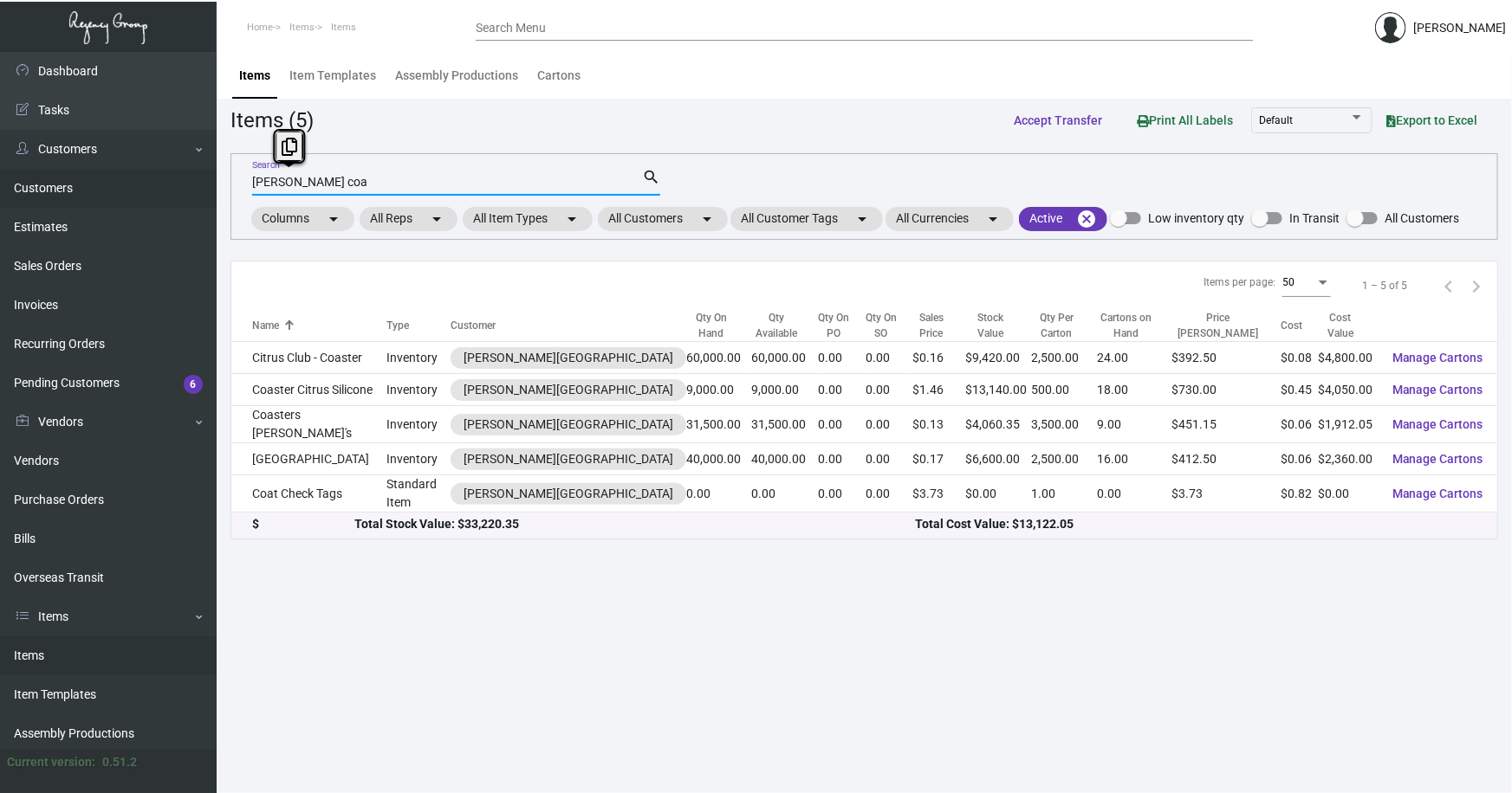
drag, startPoint x: 260, startPoint y: 181, endPoint x: 152, endPoint y: 181, distance: 108.0
click at [152, 181] on div "Dashboard Dashboard Tasks Customers Customers Estimates Sales Orders Invoices R…" at bounding box center [756, 422] width 1512 height 741
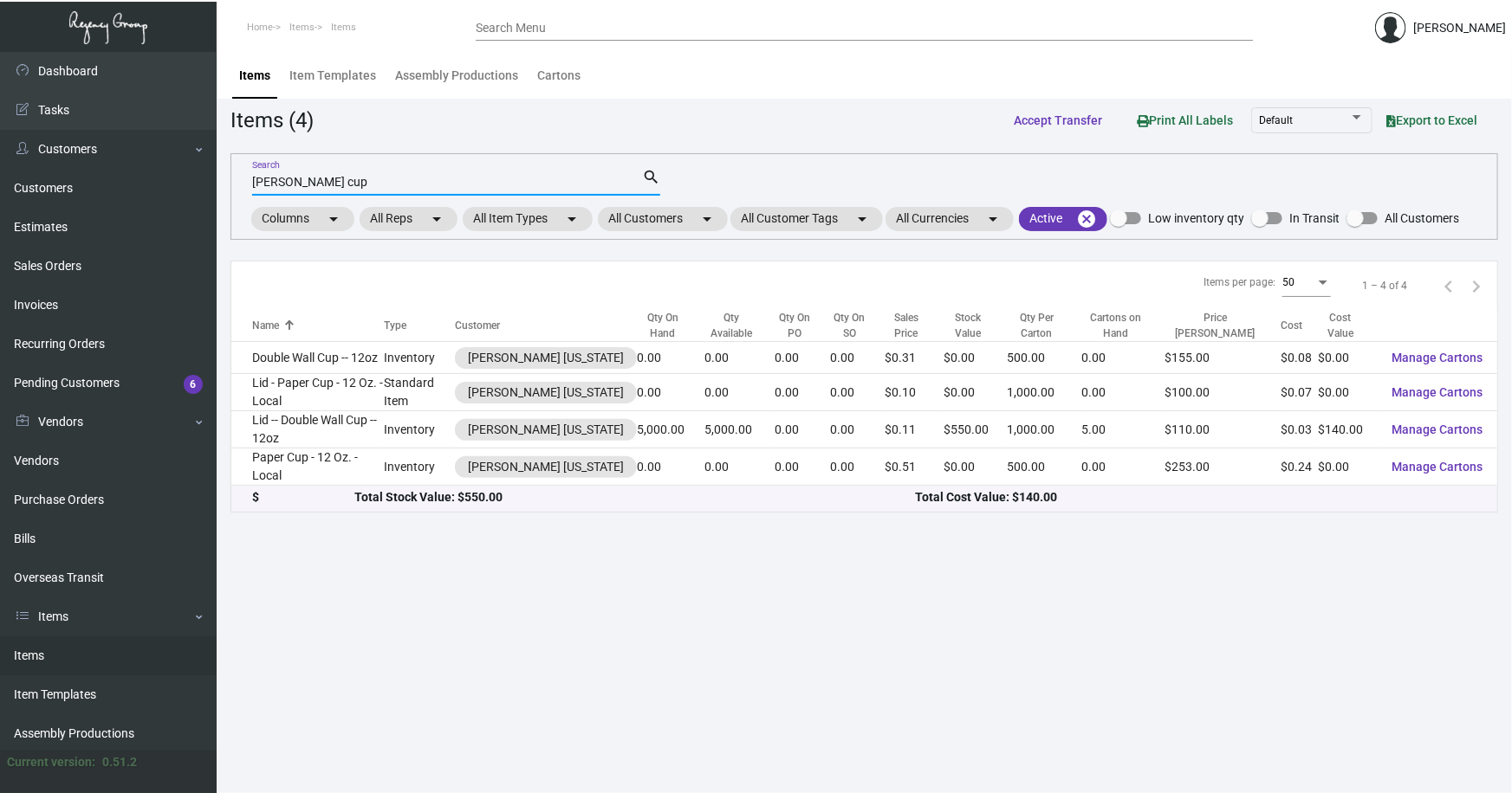
type input "[PERSON_NAME] cup"
